Goal: Transaction & Acquisition: Purchase product/service

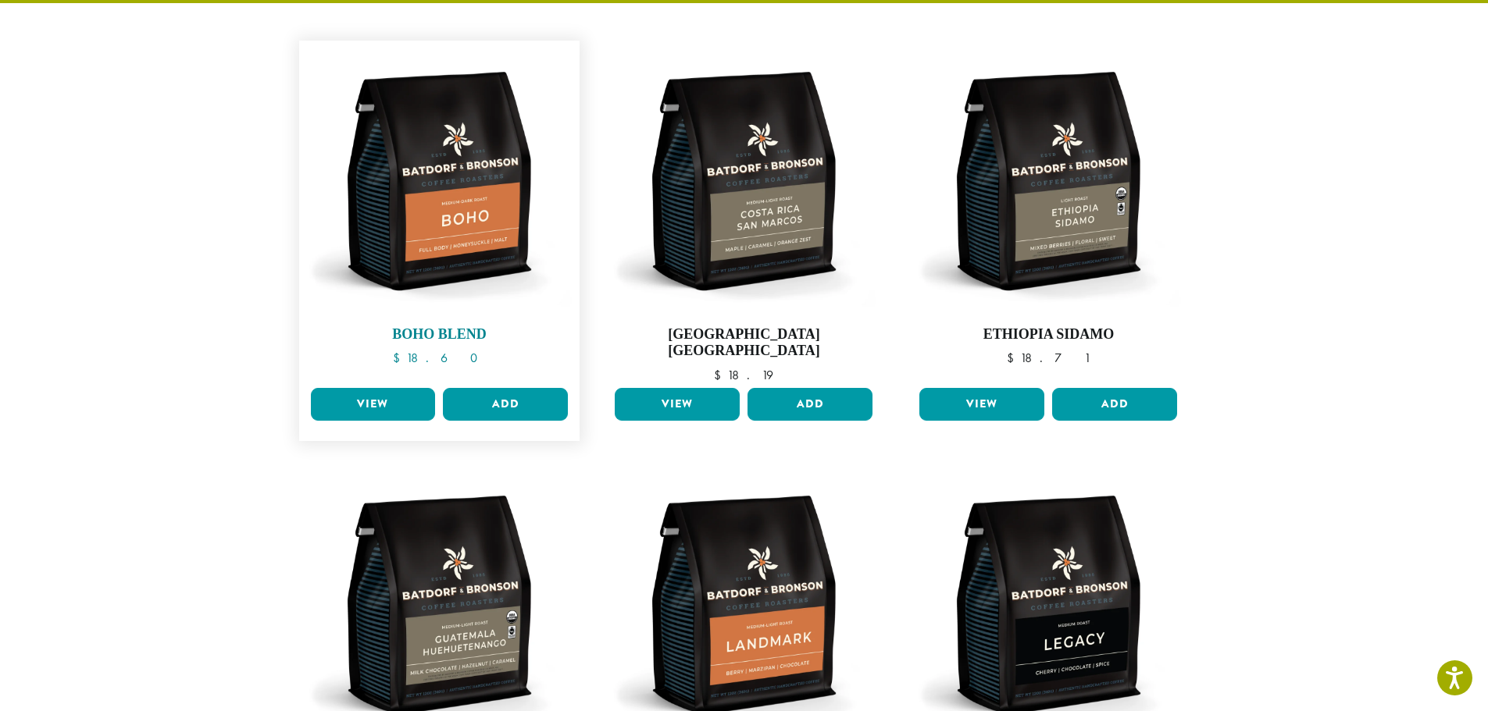
click at [429, 194] on img at bounding box center [439, 181] width 266 height 266
click at [388, 390] on link "View" at bounding box center [373, 404] width 125 height 33
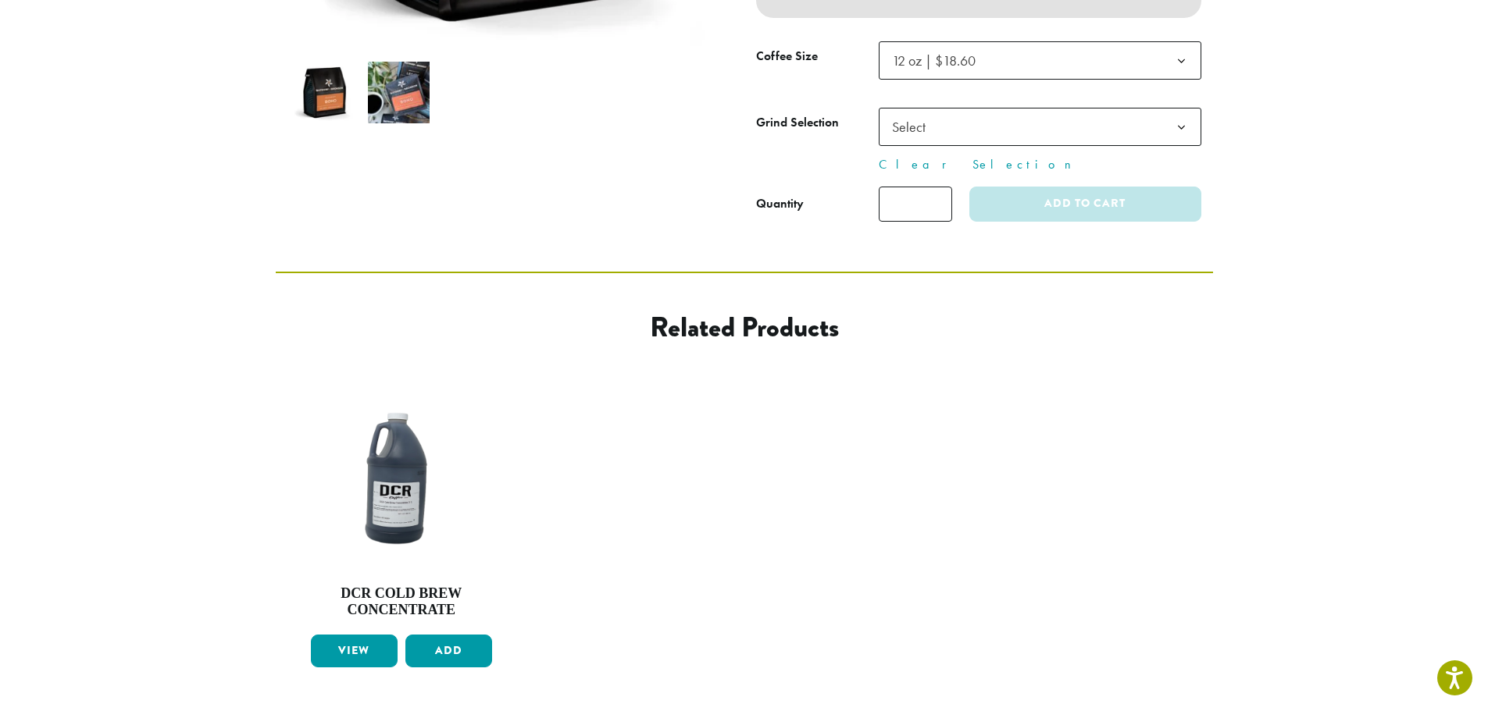
scroll to position [521, 0]
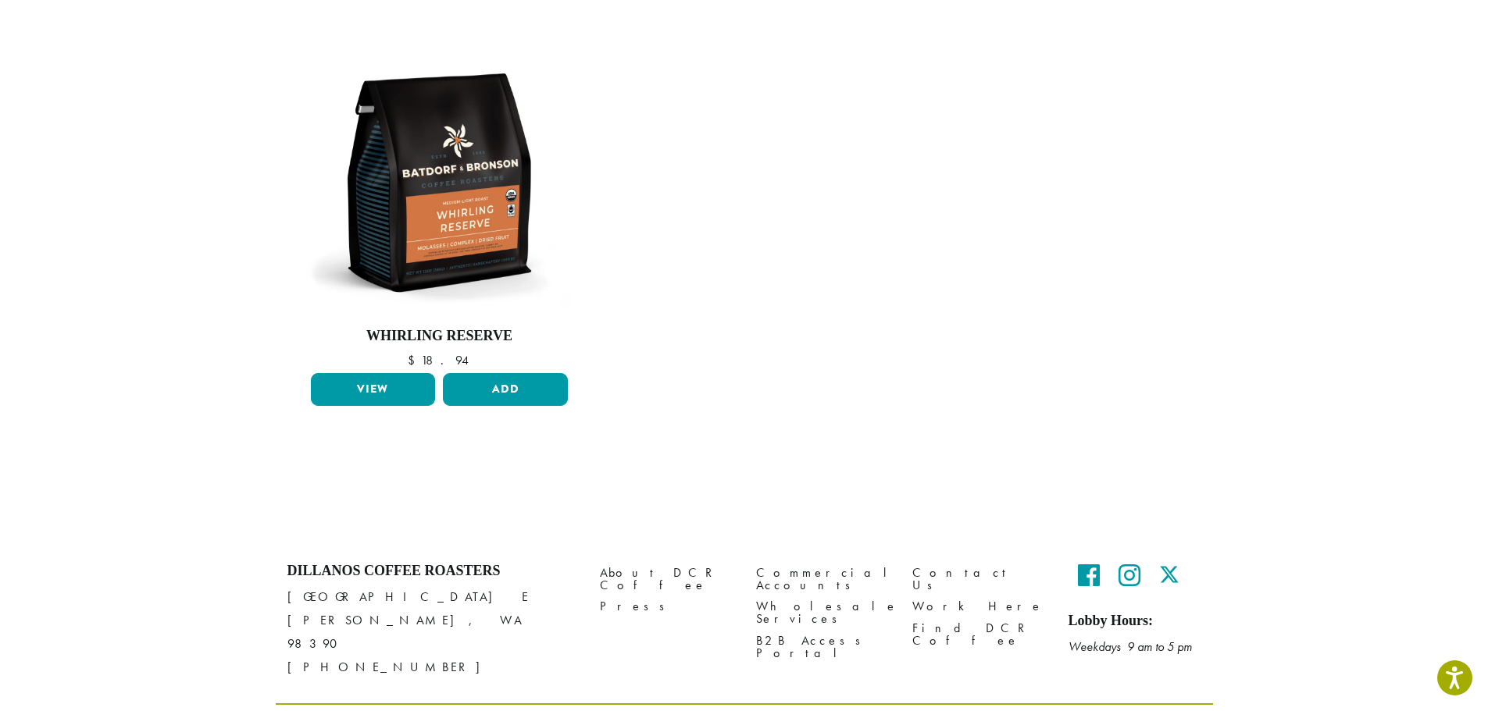
scroll to position [1351, 0]
